Goal: Task Accomplishment & Management: Manage account settings

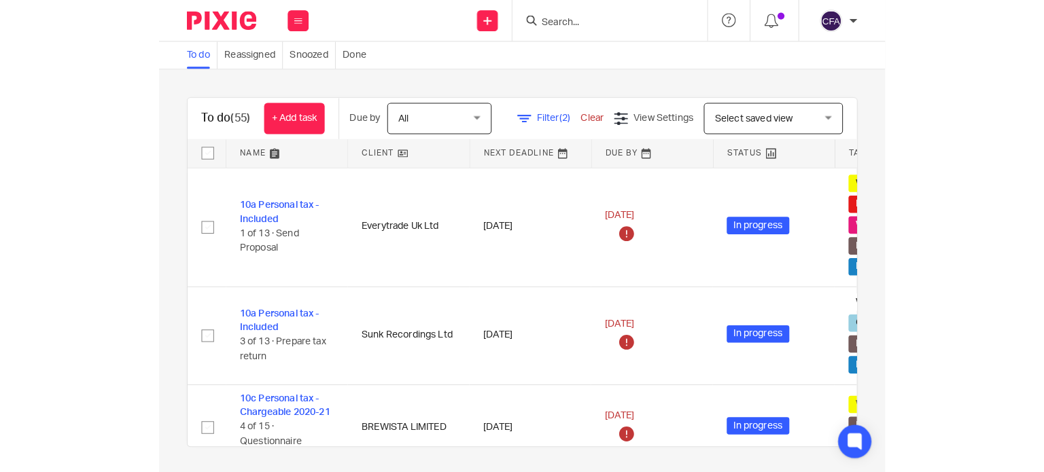
scroll to position [2908, 0]
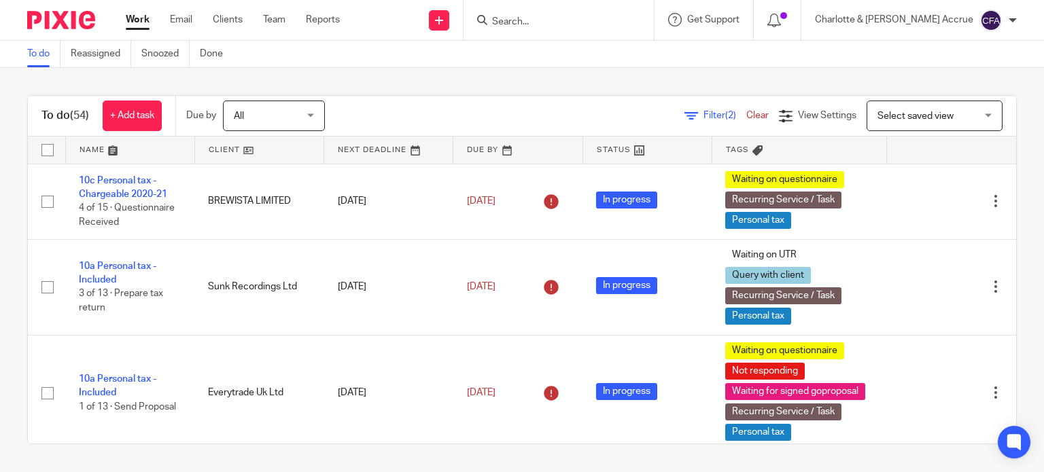
click at [704, 115] on span "Filter (2)" at bounding box center [725, 116] width 43 height 10
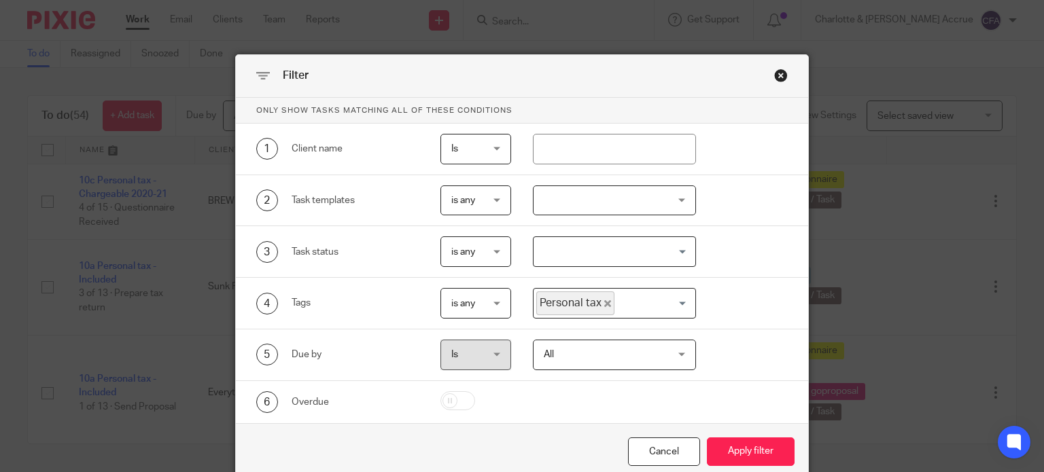
click at [604, 305] on icon "Deselect Personal tax" at bounding box center [607, 303] width 7 height 7
click at [616, 305] on input "Search for option" at bounding box center [652, 304] width 72 height 24
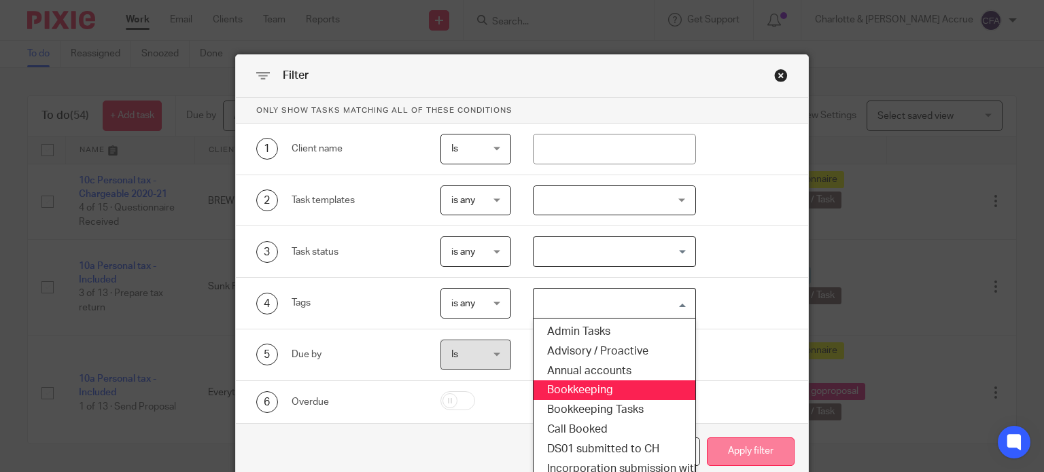
click at [745, 450] on button "Apply filter" at bounding box center [751, 452] width 88 height 29
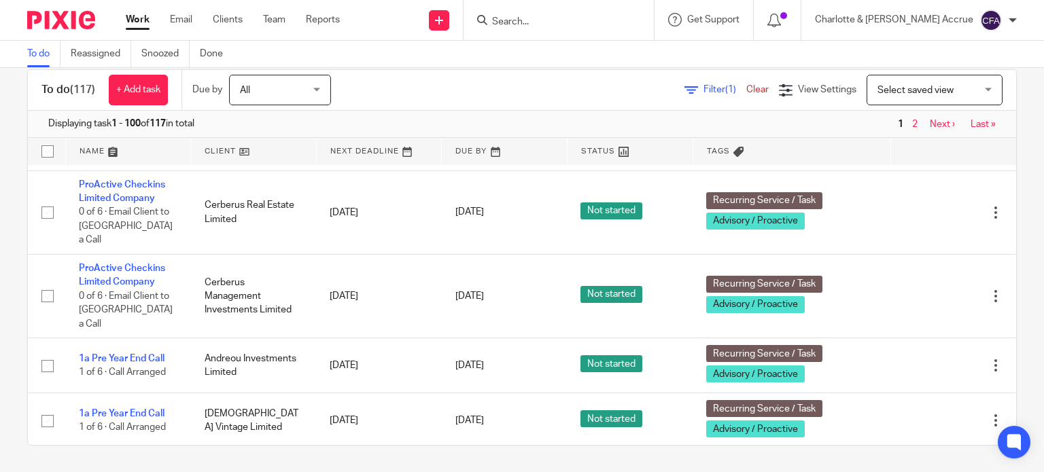
scroll to position [2681, 0]
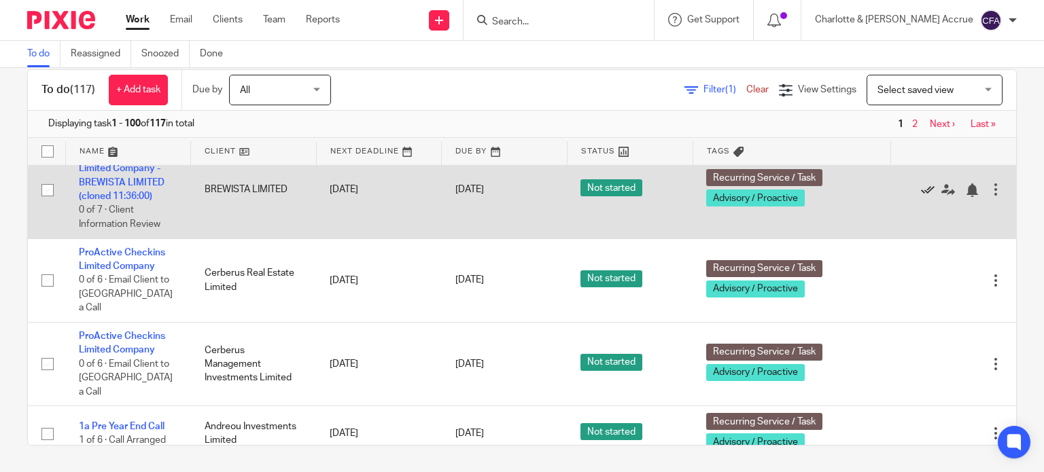
click at [921, 197] on icon at bounding box center [928, 191] width 14 height 14
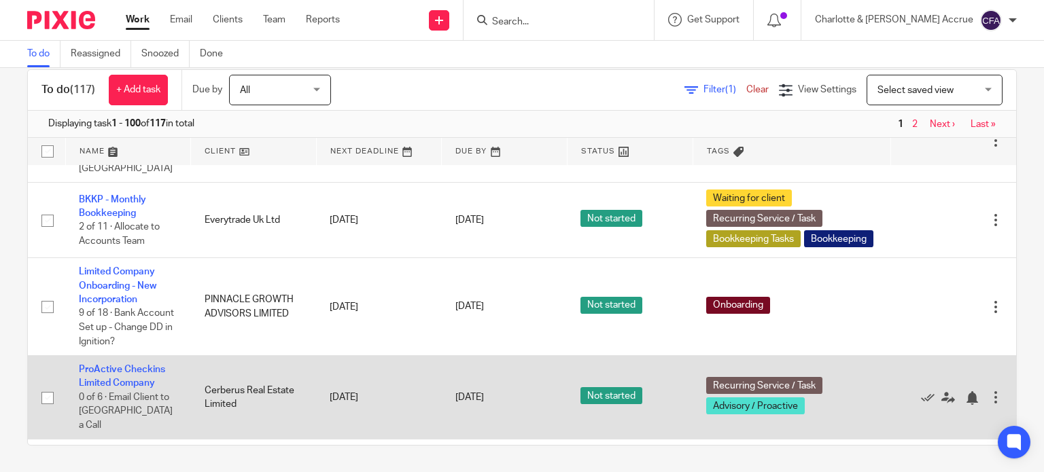
scroll to position [2409, 0]
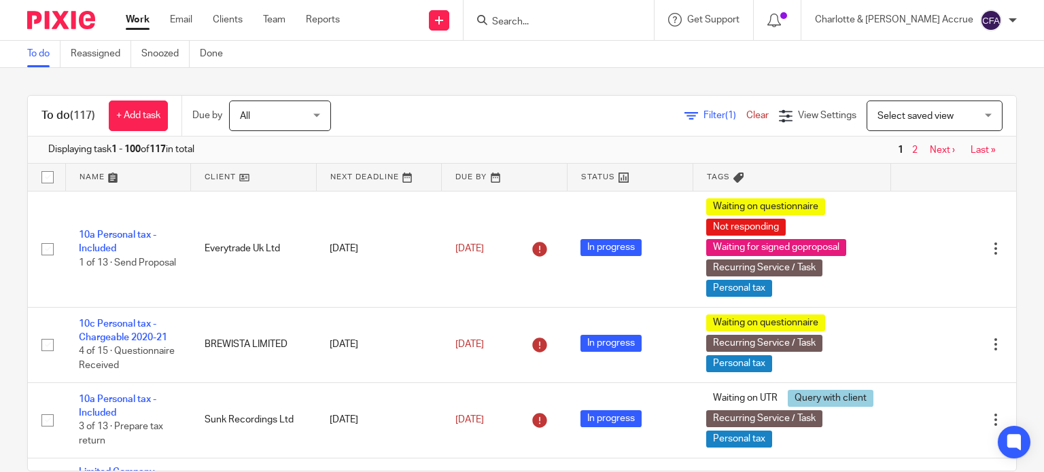
click at [704, 115] on span "Filter (1)" at bounding box center [725, 116] width 43 height 10
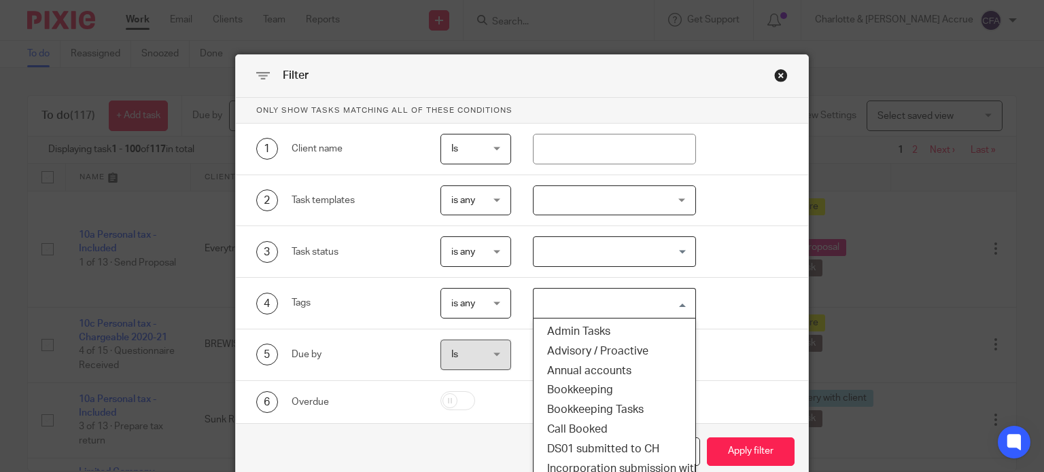
click at [634, 301] on input "Search for option" at bounding box center [611, 304] width 153 height 24
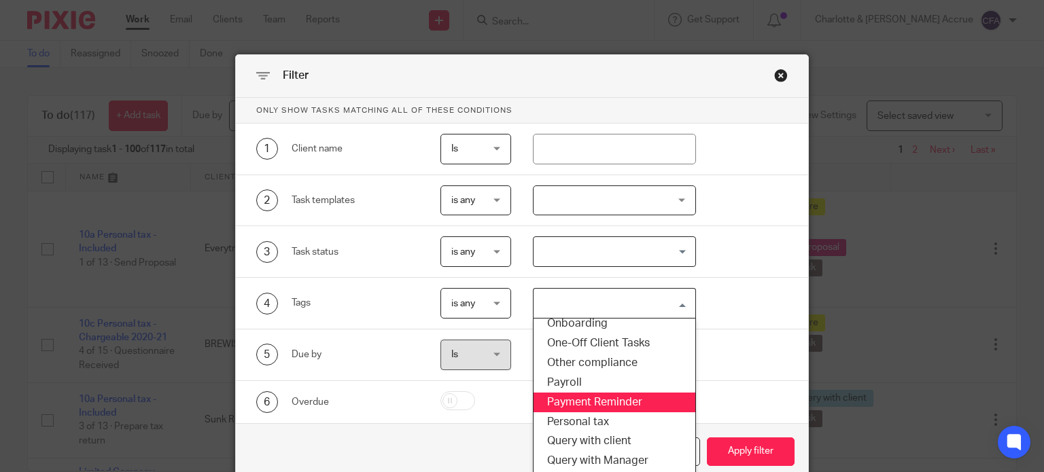
scroll to position [272, 0]
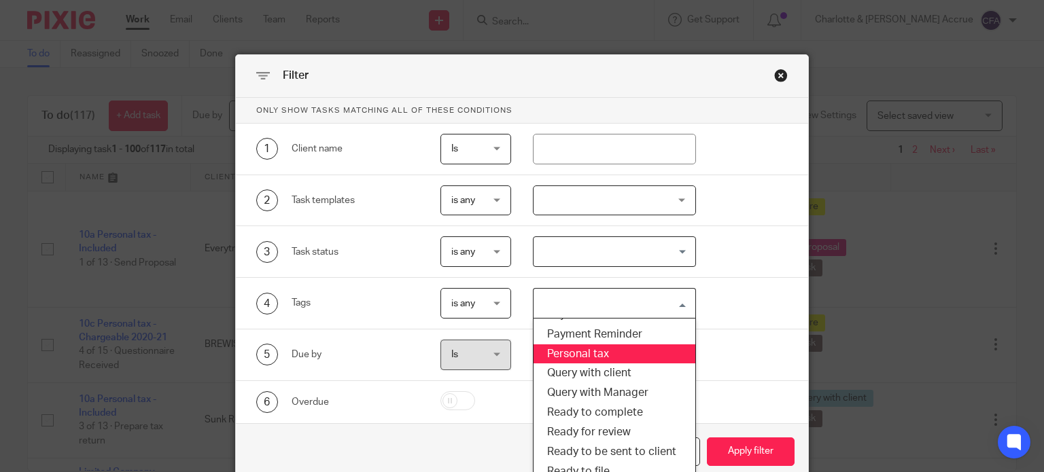
click at [585, 353] on li "Personal tax" at bounding box center [615, 355] width 162 height 20
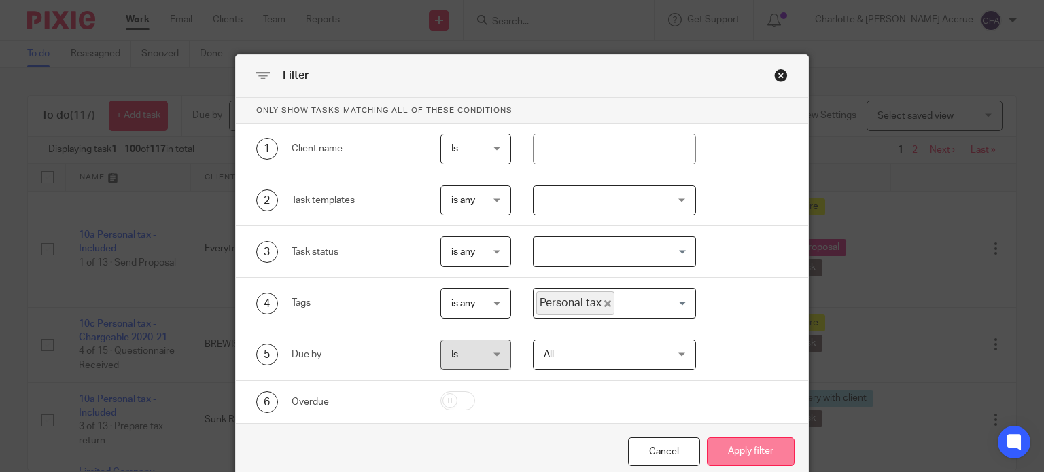
click at [747, 444] on button "Apply filter" at bounding box center [751, 452] width 88 height 29
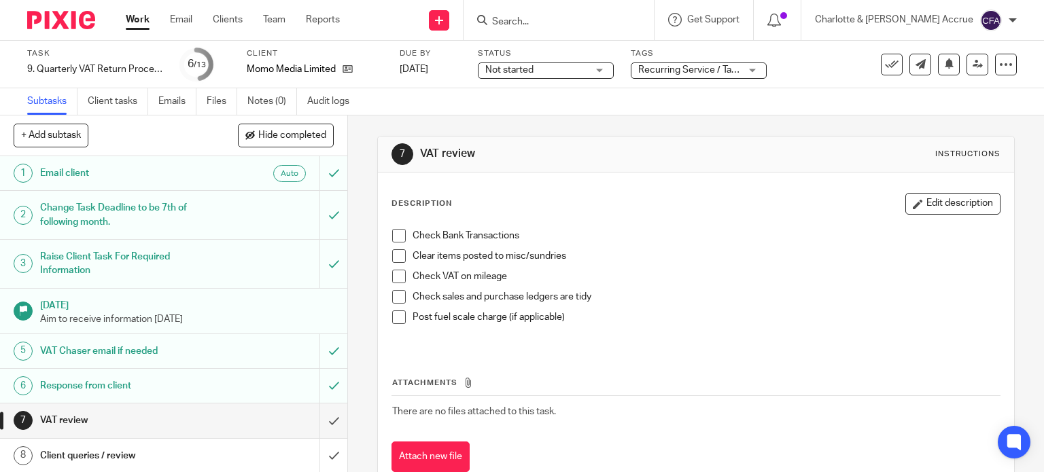
click at [655, 74] on span "Recurring Service / Task + 1" at bounding box center [697, 70] width 118 height 10
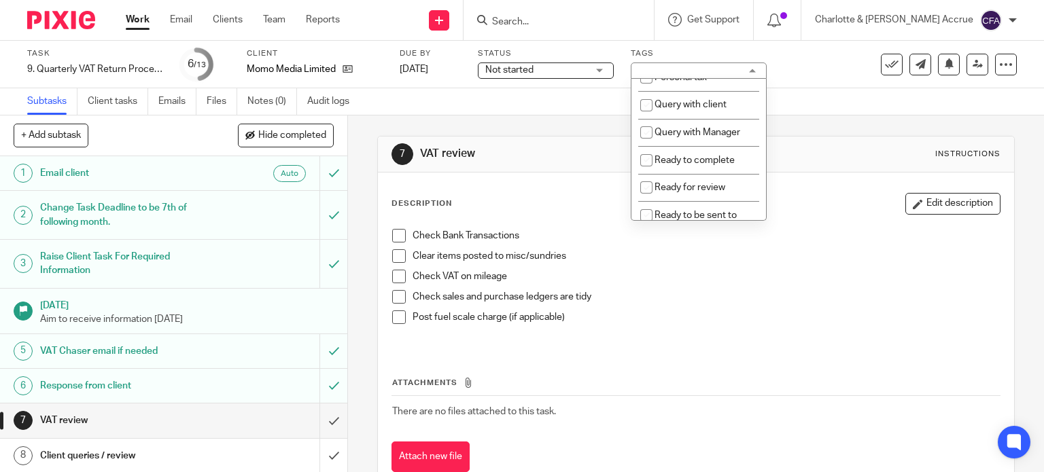
scroll to position [476, 0]
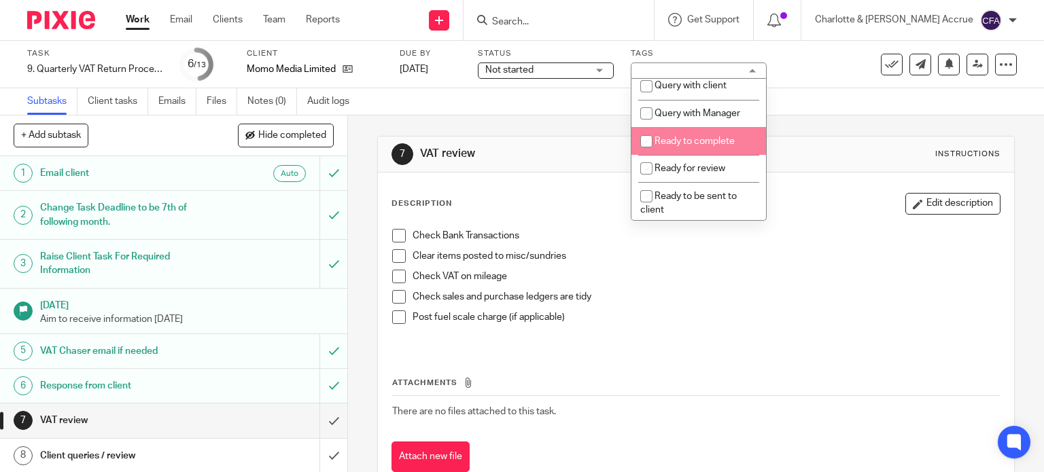
click at [676, 146] on span "Ready to complete" at bounding box center [695, 142] width 80 height 10
checkbox input "true"
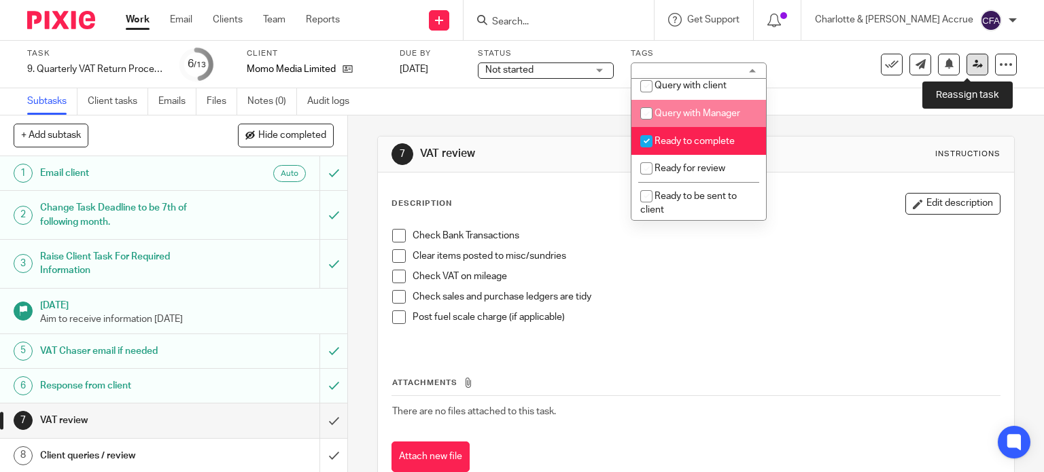
click at [971, 62] on link at bounding box center [978, 65] width 22 height 22
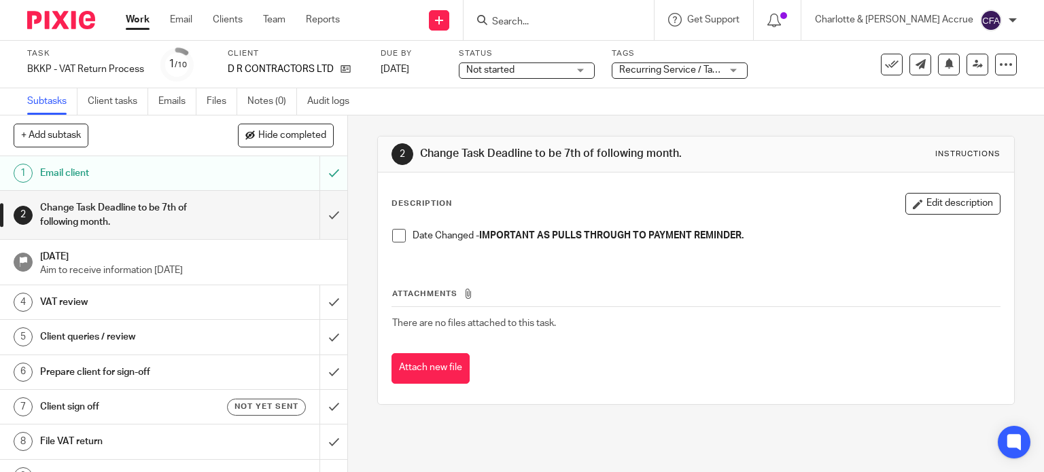
click at [695, 65] on span "Recurring Service / Task + 1" at bounding box center [678, 70] width 118 height 10
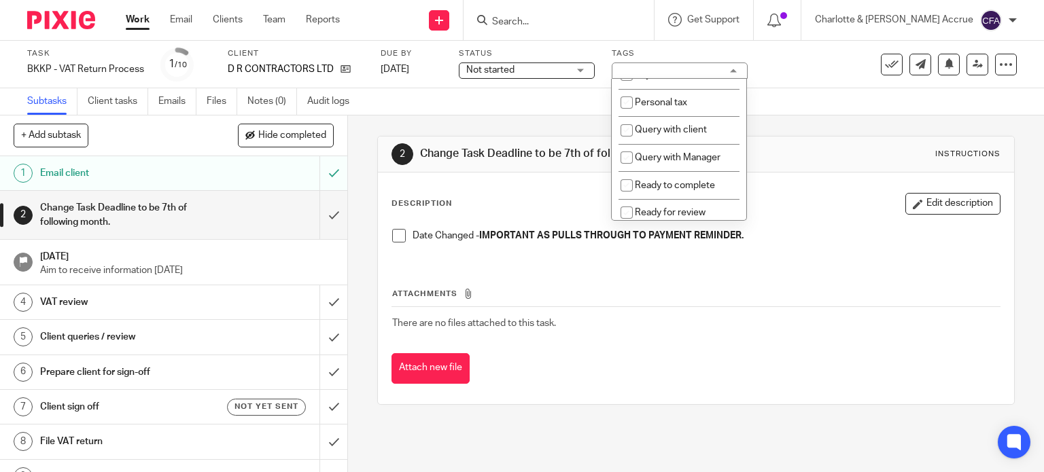
scroll to position [476, 0]
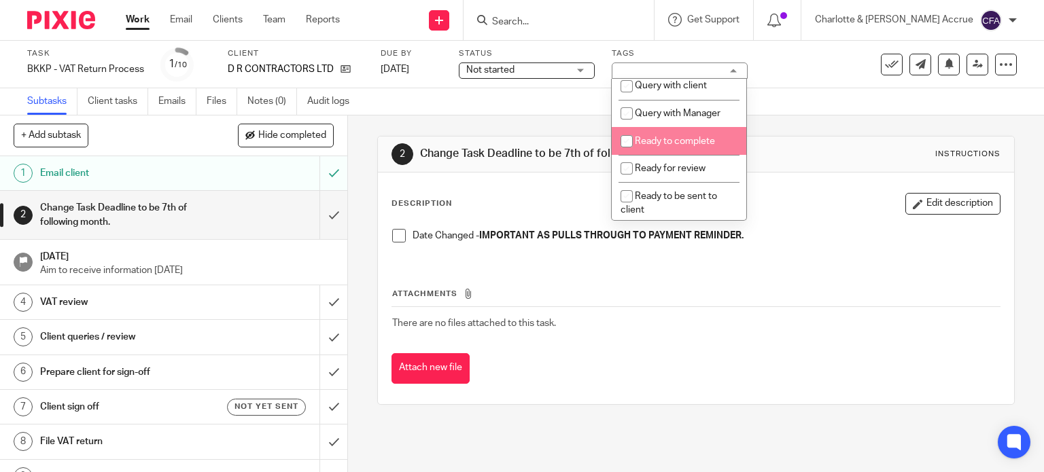
click at [663, 146] on span "Ready to complete" at bounding box center [675, 142] width 80 height 10
checkbox input "true"
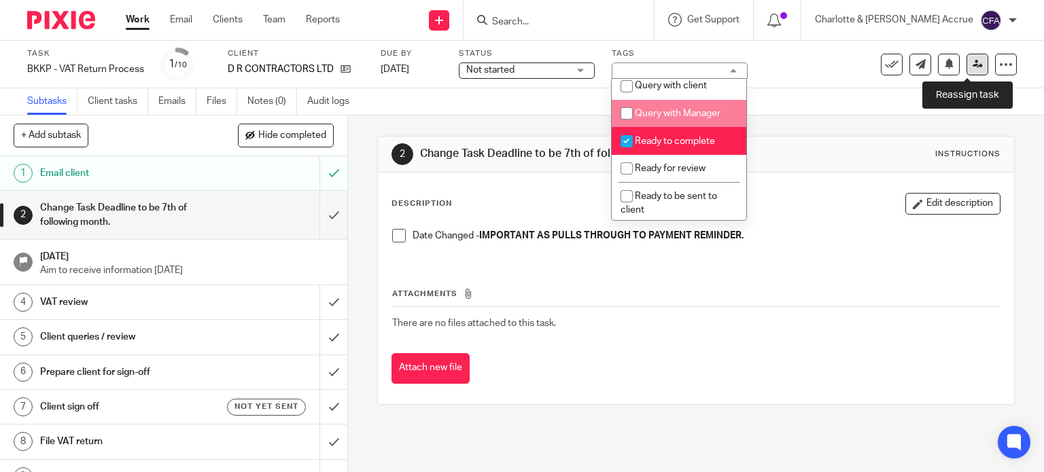
drag, startPoint x: 968, startPoint y: 61, endPoint x: 957, endPoint y: 63, distance: 11.0
click at [973, 61] on icon at bounding box center [978, 64] width 10 height 10
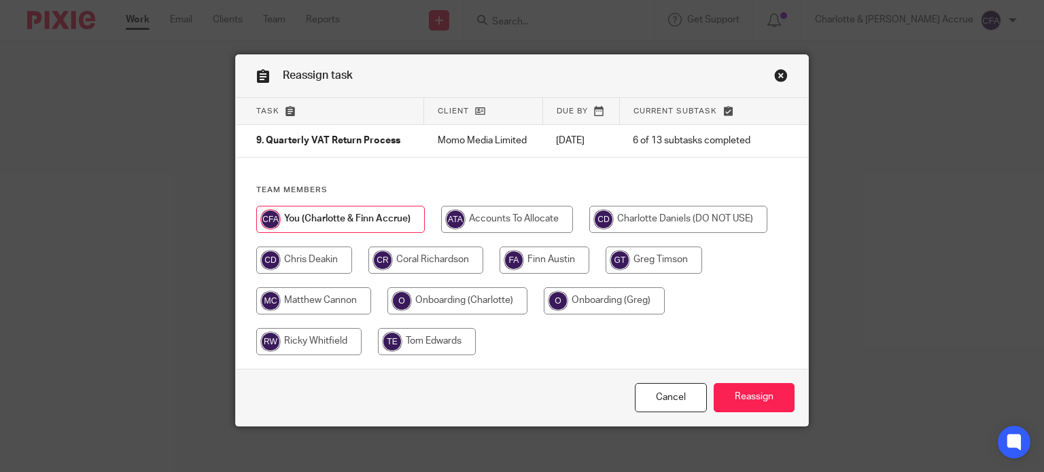
click at [442, 259] on input "radio" at bounding box center [425, 260] width 115 height 27
radio input "true"
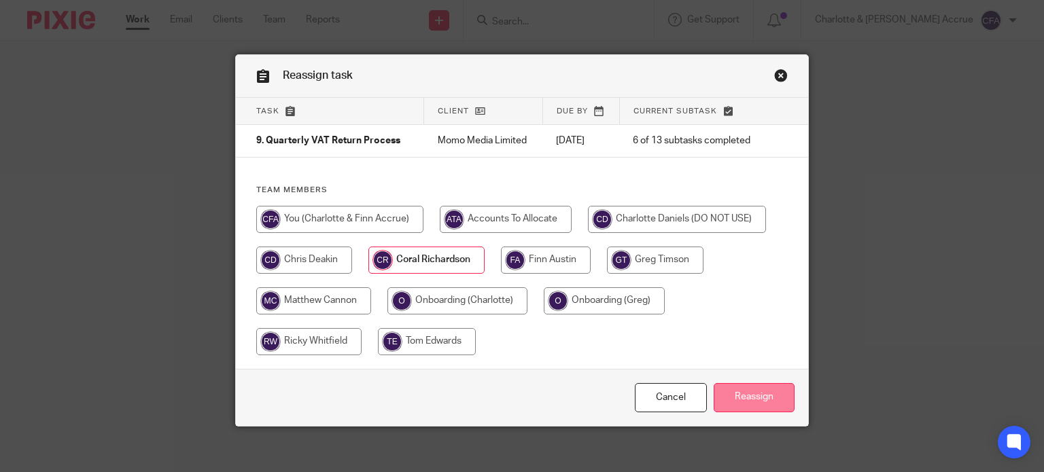
click at [742, 395] on input "Reassign" at bounding box center [754, 397] width 81 height 29
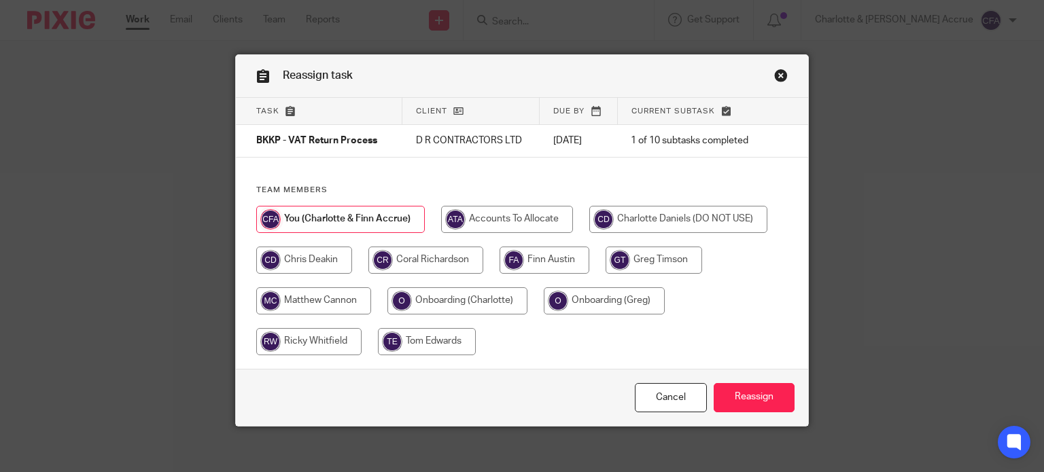
click at [445, 260] on input "radio" at bounding box center [425, 260] width 115 height 27
radio input "true"
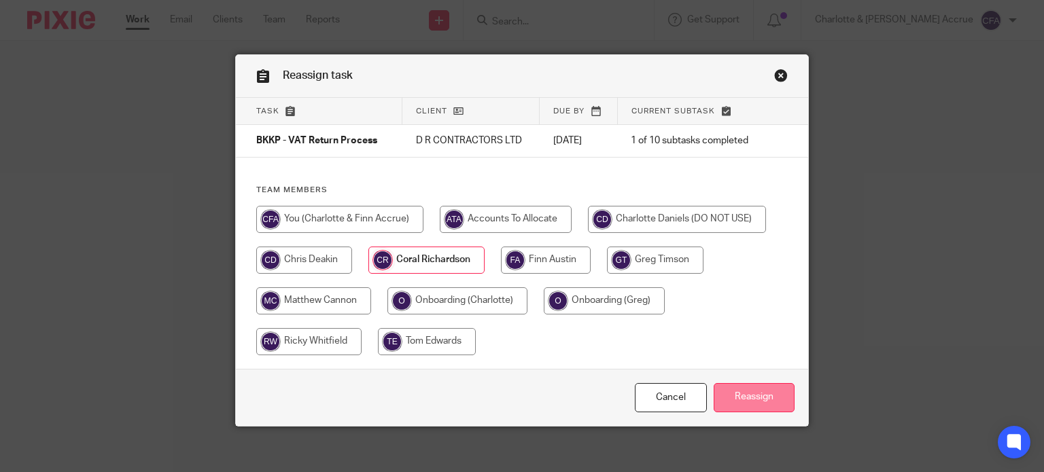
click at [734, 399] on input "Reassign" at bounding box center [754, 397] width 81 height 29
